Goal: Information Seeking & Learning: Learn about a topic

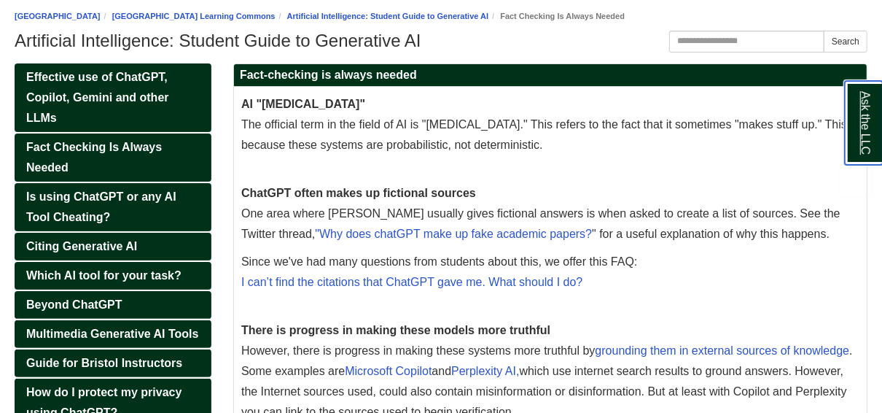
scroll to position [175, 0]
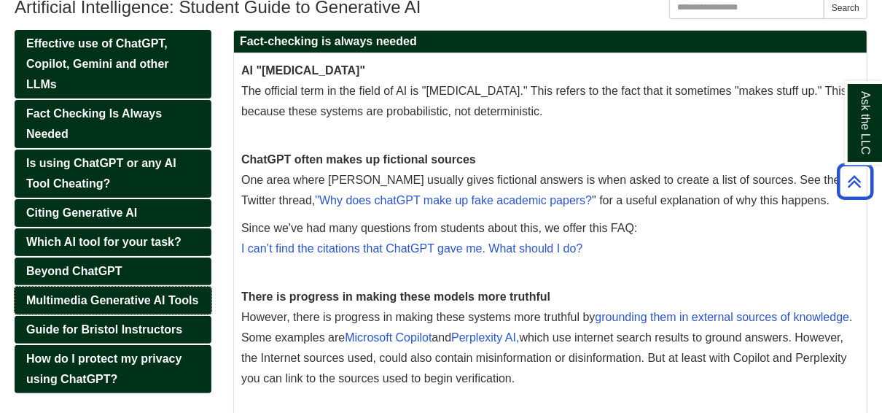
click at [72, 294] on span "Multimedia Generative AI Tools" at bounding box center [112, 300] width 173 height 12
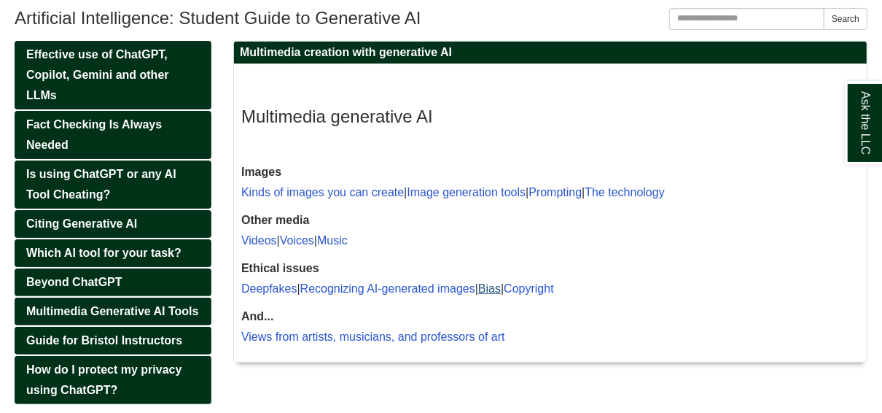
scroll to position [175, 0]
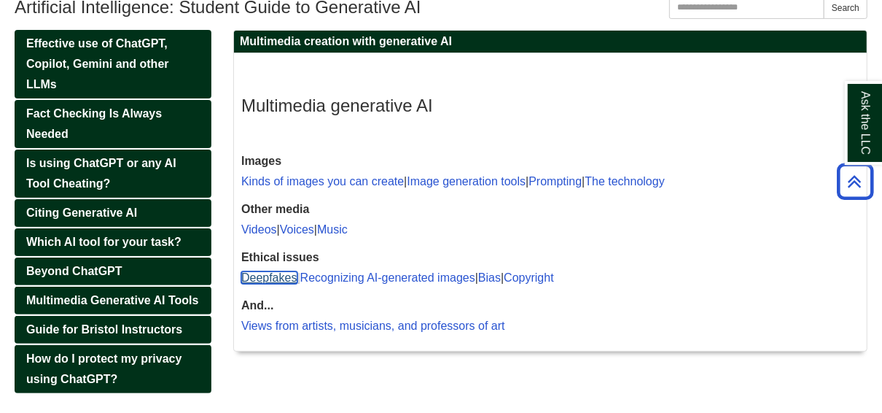
click at [273, 273] on link "Deepfakes" at bounding box center [269, 277] width 56 height 12
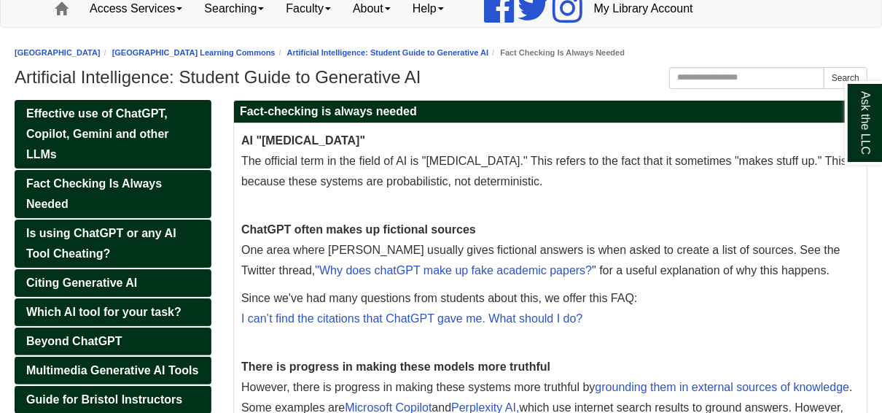
scroll to position [117, 0]
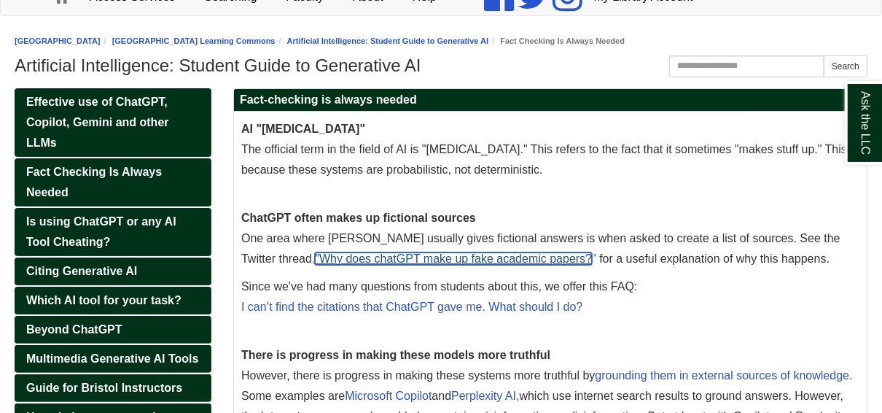
click at [440, 257] on link ""Why does chatGPT make up fake academic papers?" at bounding box center [453, 258] width 277 height 12
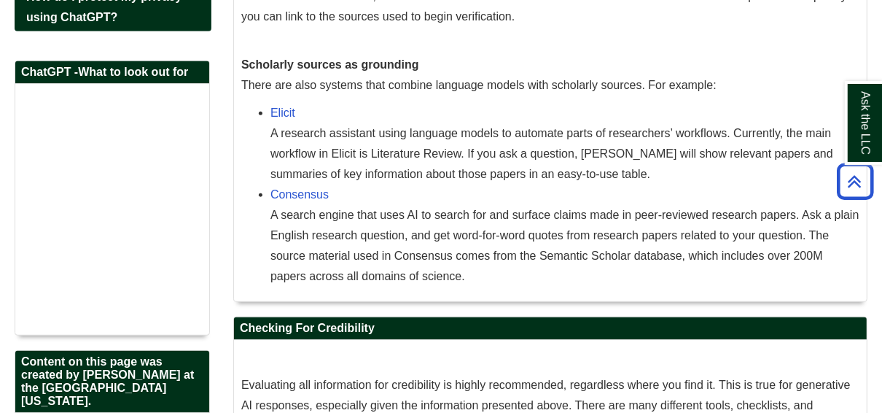
scroll to position [478, 0]
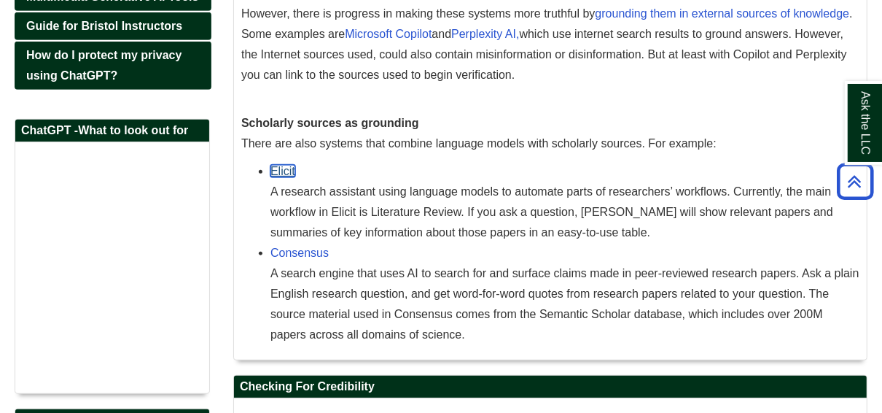
click at [278, 167] on link "Elicit" at bounding box center [283, 171] width 25 height 12
